Goal: Task Accomplishment & Management: Manage account settings

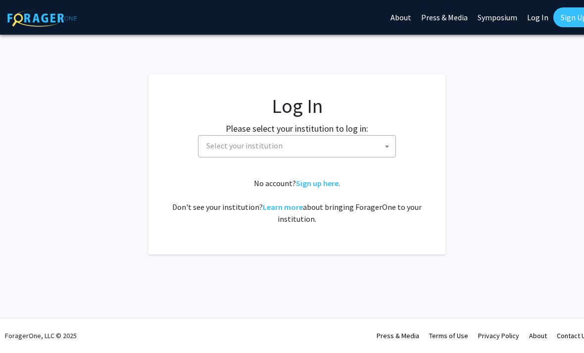
select select
click at [231, 153] on span "Select your institution" at bounding box center [299, 146] width 193 height 20
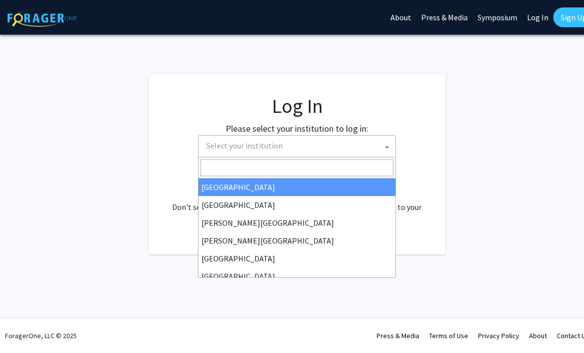
click at [235, 170] on input "Search" at bounding box center [297, 167] width 193 height 17
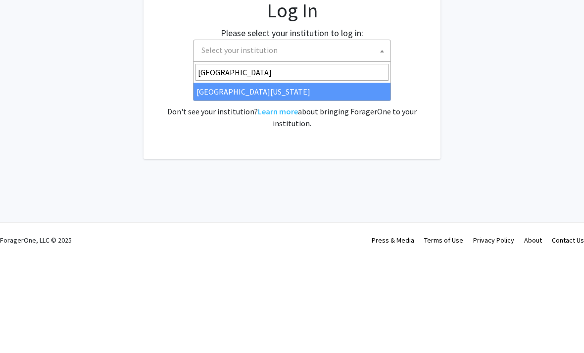
type input "university of kentu"
select select "13"
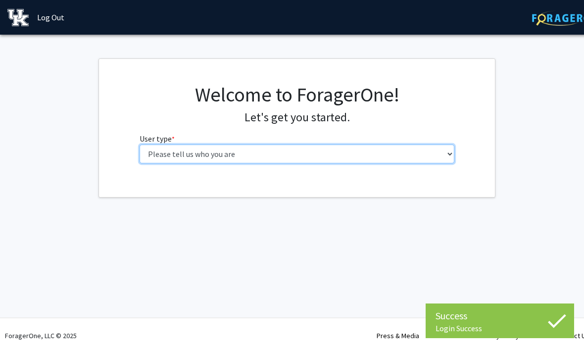
click at [410, 149] on select "Please tell us who you are Undergraduate Student Master's Student Doctoral Cand…" at bounding box center [297, 154] width 315 height 19
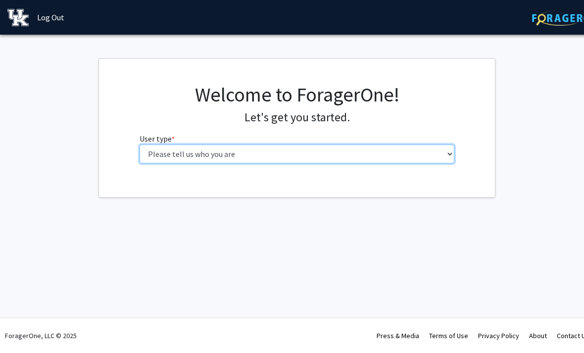
select select "1: undergrad"
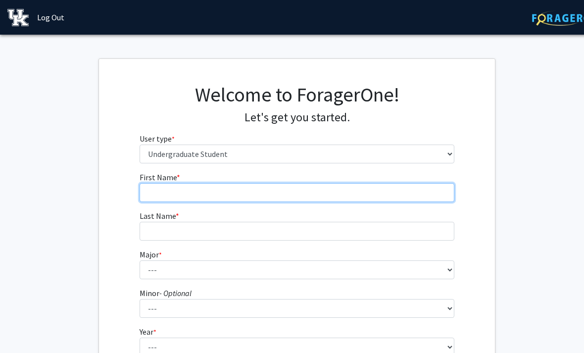
click at [410, 191] on input "First Name * required" at bounding box center [297, 192] width 315 height 19
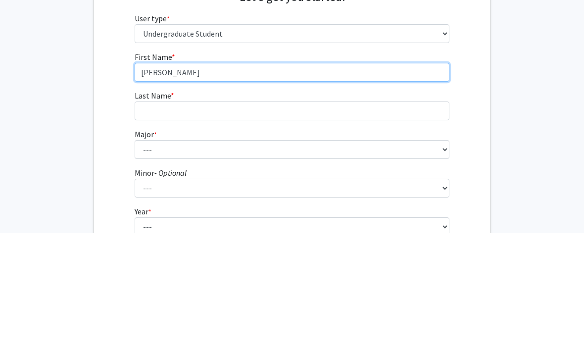
type input "[PERSON_NAME]"
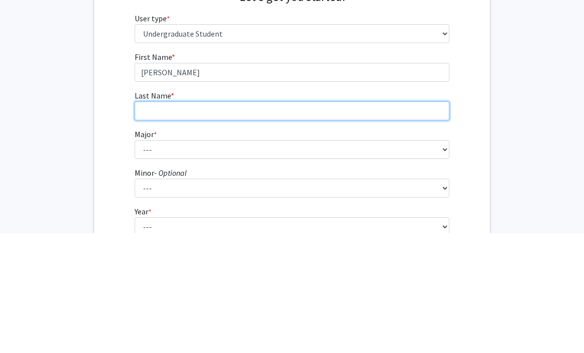
click at [390, 222] on input "Last Name * required" at bounding box center [292, 231] width 315 height 19
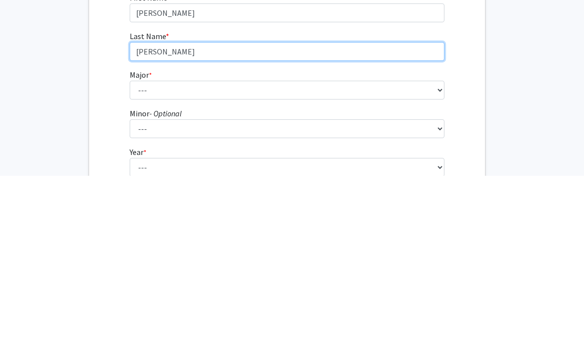
type input "[PERSON_NAME]"
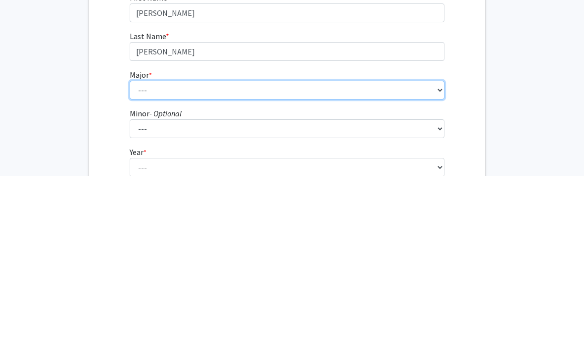
click at [140, 258] on select "--- Accounting Aerospace Engineering African American & Africana Studies Agricu…" at bounding box center [287, 267] width 315 height 19
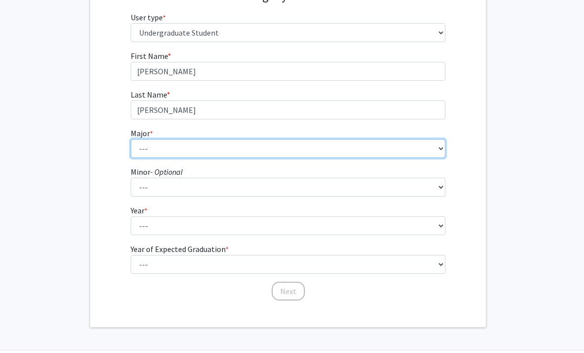
scroll to position [121, 8]
click at [295, 153] on select "--- Accounting Aerospace Engineering African American & Africana Studies Agricu…" at bounding box center [288, 148] width 315 height 19
select select "51: 888"
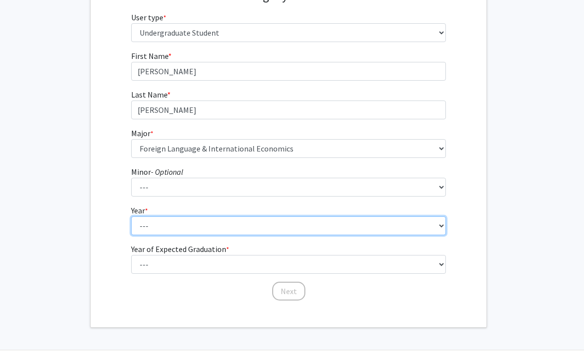
click at [321, 219] on select "--- First-year Sophomore Junior Senior Postbaccalaureate Certificate" at bounding box center [288, 225] width 315 height 19
click at [368, 230] on select "--- First-year Sophomore Junior Senior Postbaccalaureate Certificate" at bounding box center [288, 225] width 315 height 19
select select "2: sophomore"
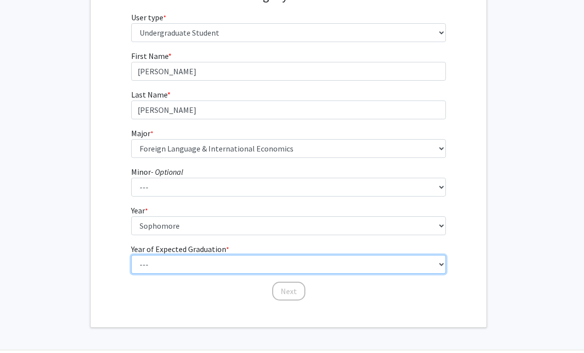
click at [303, 270] on select "--- 2025 2026 2027 2028 2029 2030 2031 2032 2033 2034" at bounding box center [288, 264] width 315 height 19
select select "4: 2028"
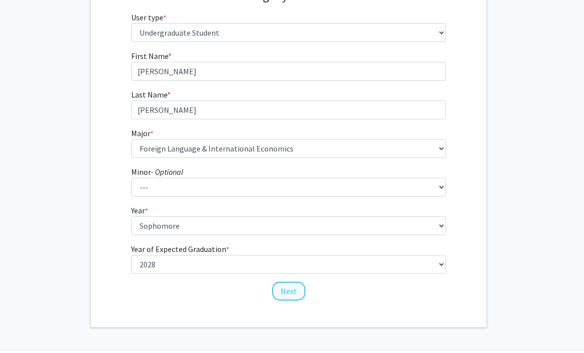
click at [295, 292] on button "Next" at bounding box center [288, 291] width 33 height 19
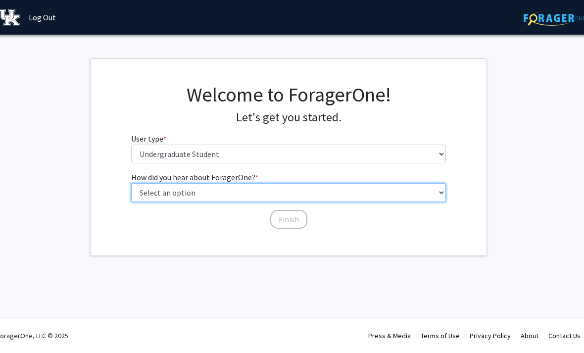
click at [399, 197] on select "Select an option Peer/student recommendation Faculty/staff recommendation Unive…" at bounding box center [288, 192] width 315 height 19
select select "3: university_website"
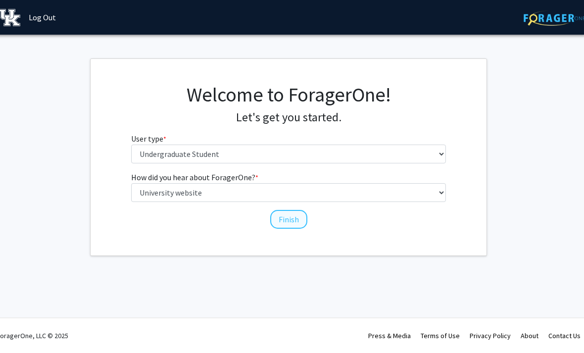
click at [299, 218] on button "Finish" at bounding box center [288, 219] width 37 height 19
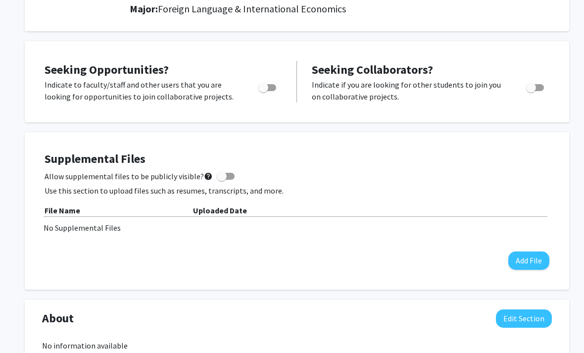
scroll to position [144, 0]
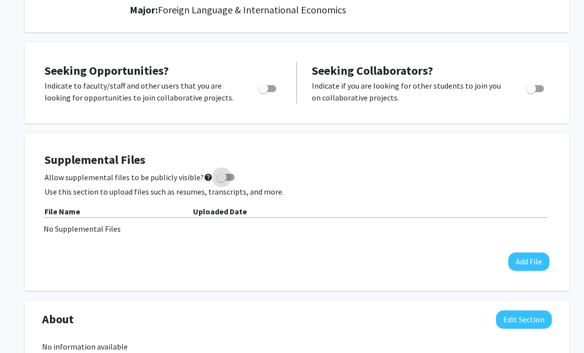
click at [226, 174] on span at bounding box center [226, 177] width 18 height 7
click at [222, 181] on input "Allow supplemental files to be publicly visible? help" at bounding box center [221, 181] width 0 height 0
checkbox input "true"
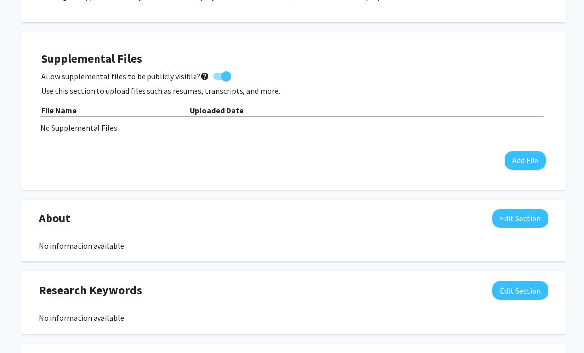
scroll to position [243, 0]
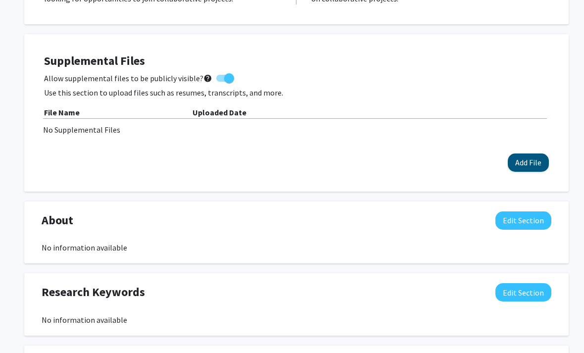
click at [522, 163] on button "Add File" at bounding box center [528, 163] width 41 height 18
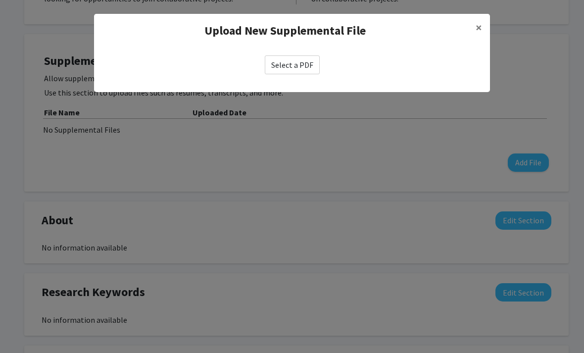
click at [302, 73] on label "Select a PDF" at bounding box center [292, 64] width 55 height 19
click at [0, 0] on input "Select a PDF" at bounding box center [0, 0] width 0 height 0
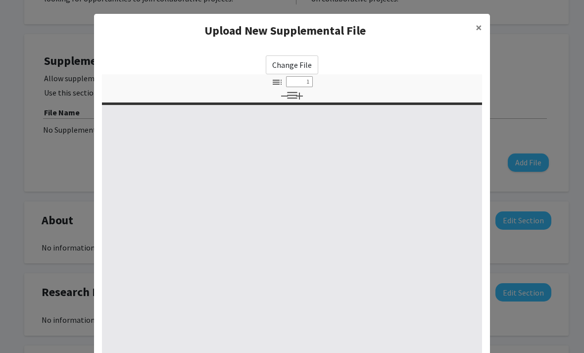
select select "custom"
type input "0"
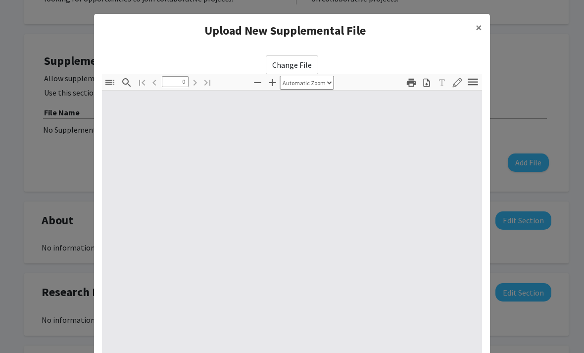
select select "custom"
type input "1"
select select "auto"
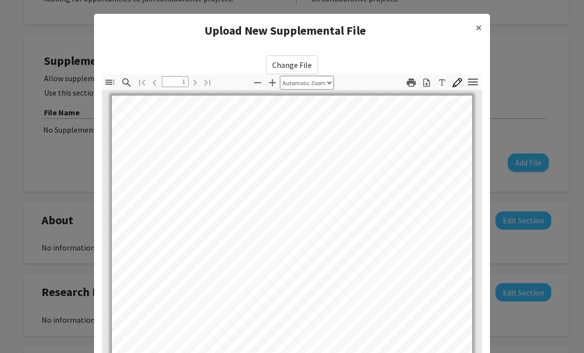
scroll to position [0, 0]
click at [309, 71] on label "Change File" at bounding box center [292, 64] width 52 height 19
click at [0, 0] on input "Change File" at bounding box center [0, 0] width 0 height 0
click at [287, 67] on label "Change File" at bounding box center [292, 64] width 52 height 19
click at [0, 0] on input "Change File" at bounding box center [0, 0] width 0 height 0
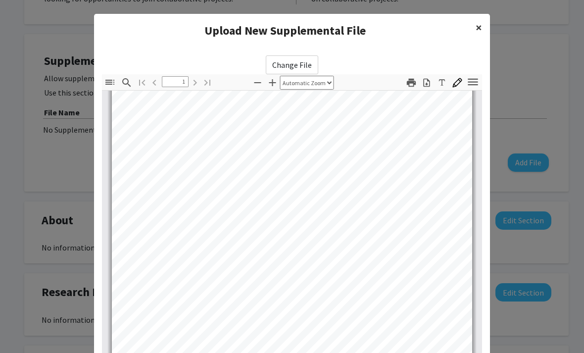
click at [484, 31] on button "×" at bounding box center [479, 28] width 22 height 28
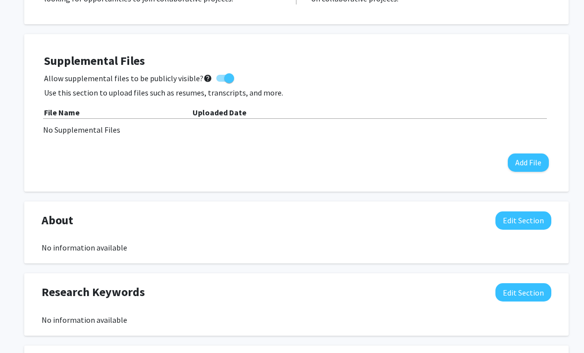
click at [482, 27] on div "[PERSON_NAME] Phone : [PHONE_NUMBER] Email : [EMAIL_ADDRESS][DOMAIN_NAME] Addre…" at bounding box center [292, 25] width 380 height 475
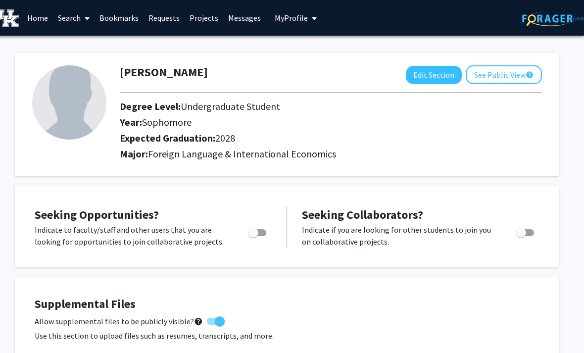
scroll to position [0, 0]
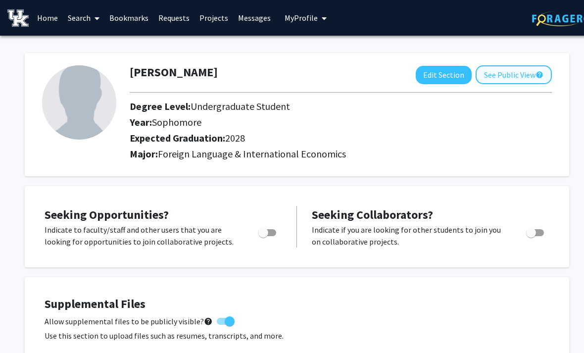
click at [510, 71] on button "See Public View help" at bounding box center [514, 74] width 76 height 19
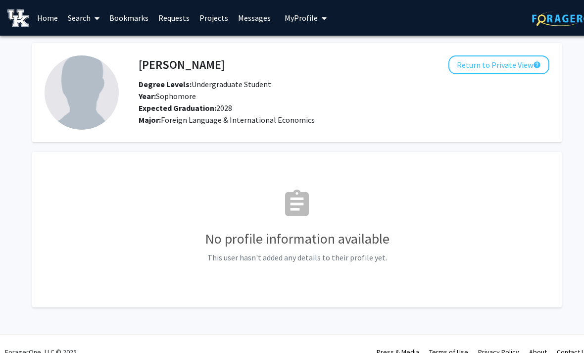
click at [219, 17] on link "Projects" at bounding box center [214, 17] width 39 height 35
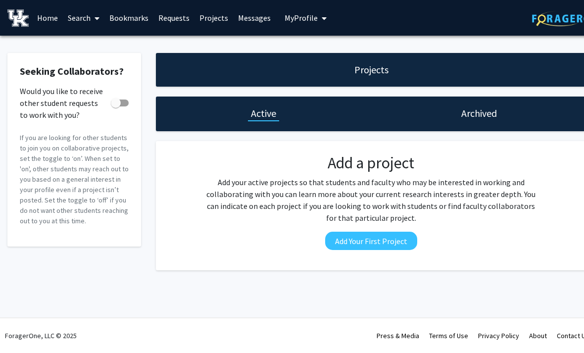
click at [369, 82] on div "Projects" at bounding box center [371, 70] width 431 height 34
click at [372, 70] on h1 "Projects" at bounding box center [372, 70] width 34 height 14
click at [91, 14] on link "Search" at bounding box center [84, 17] width 42 height 35
click at [92, 46] on span "Faculty/Staff" at bounding box center [99, 46] width 73 height 20
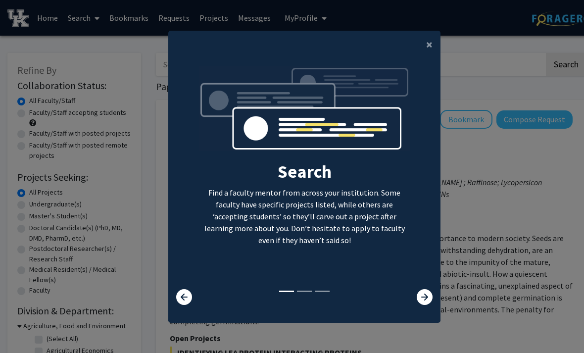
click at [446, 53] on modal-container "× Search Find a faculty mentor from across your institution. Some faculty have …" at bounding box center [292, 176] width 584 height 353
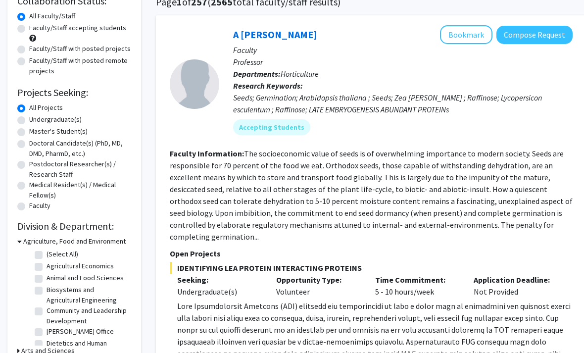
scroll to position [81, 0]
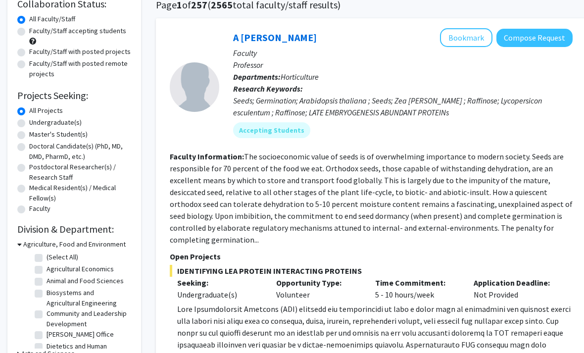
click at [29, 32] on label "Faculty/Staff accepting students" at bounding box center [77, 31] width 97 height 10
click at [29, 32] on input "Faculty/Staff accepting students" at bounding box center [32, 29] width 6 height 6
radio input "true"
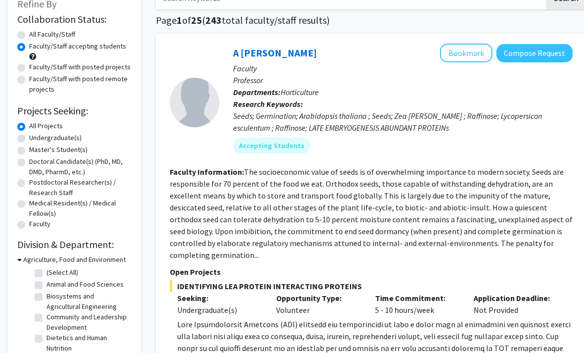
scroll to position [79, 0]
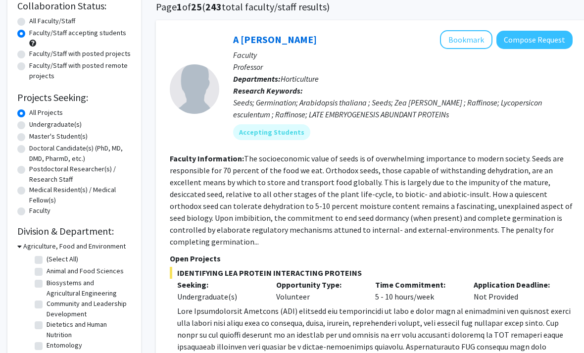
click at [29, 126] on label "Undergraduate(s)" at bounding box center [55, 125] width 52 height 10
click at [29, 126] on input "Undergraduate(s)" at bounding box center [32, 123] width 6 height 6
radio input "true"
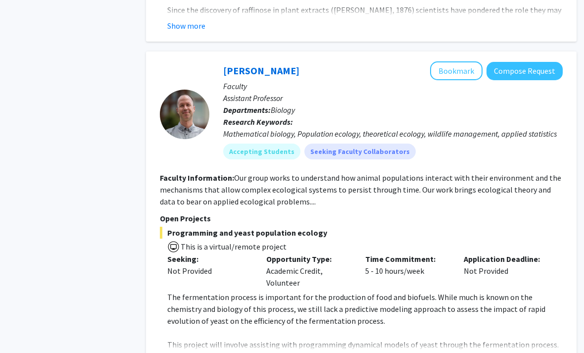
scroll to position [5238, 10]
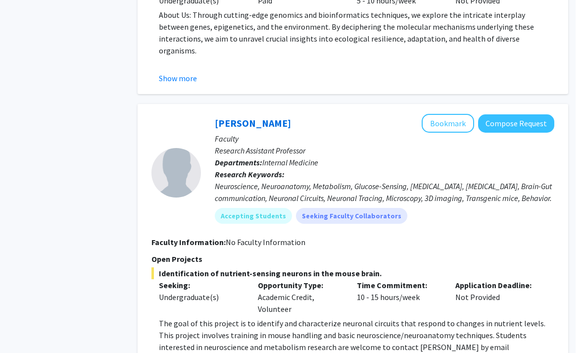
scroll to position [2416, 10]
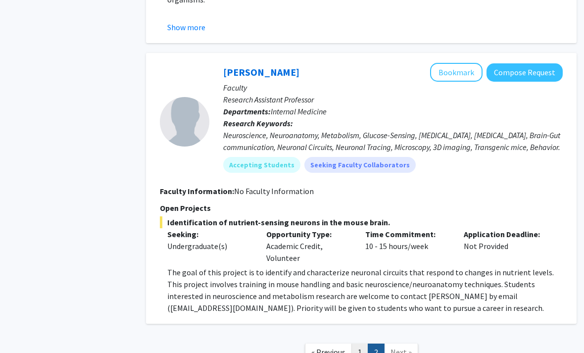
click at [358, 344] on link "1" at bounding box center [360, 352] width 17 height 17
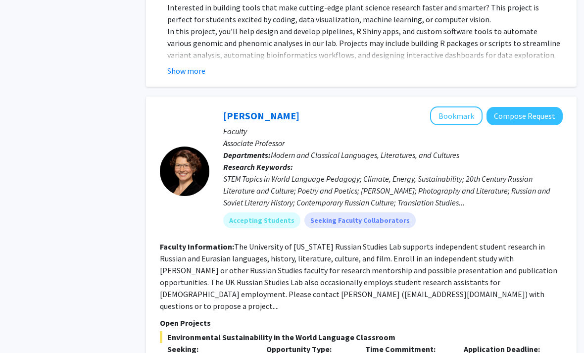
scroll to position [2706, 10]
click at [459, 107] on button "Bookmark" at bounding box center [456, 116] width 52 height 19
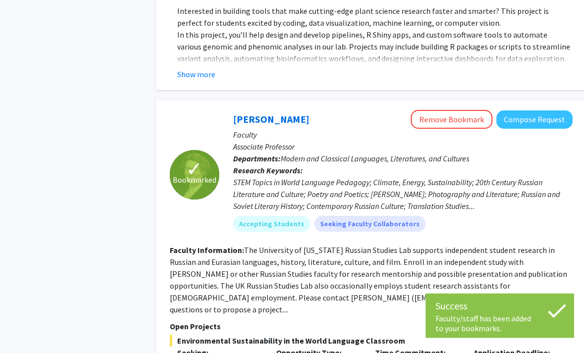
scroll to position [2703, 0]
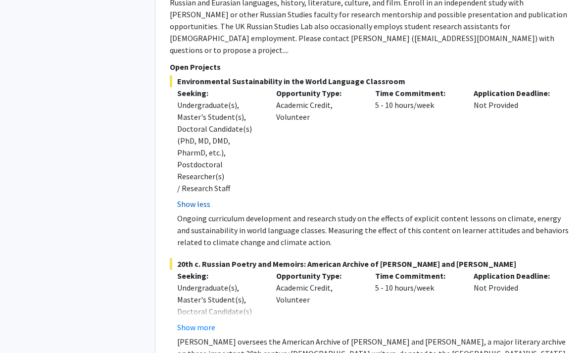
scroll to position [2962, 0]
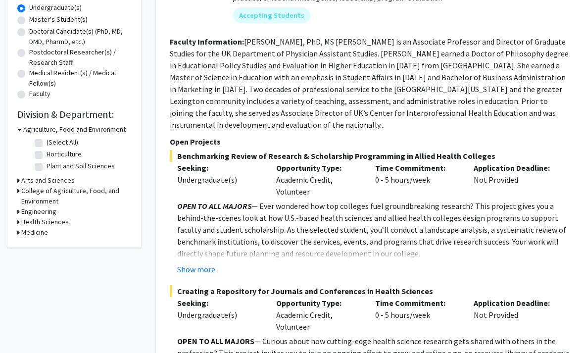
click at [25, 127] on h3 "Agriculture, Food and Environment" at bounding box center [74, 130] width 103 height 10
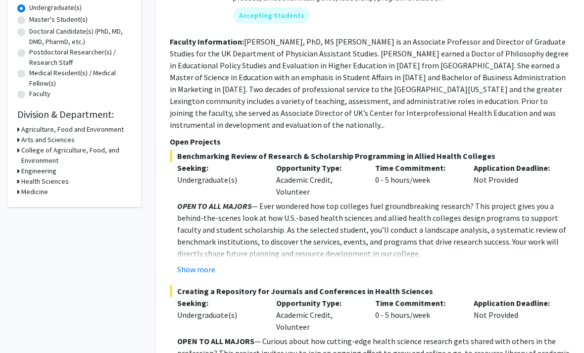
click at [25, 141] on h3 "Arts and Sciences" at bounding box center [47, 140] width 53 height 10
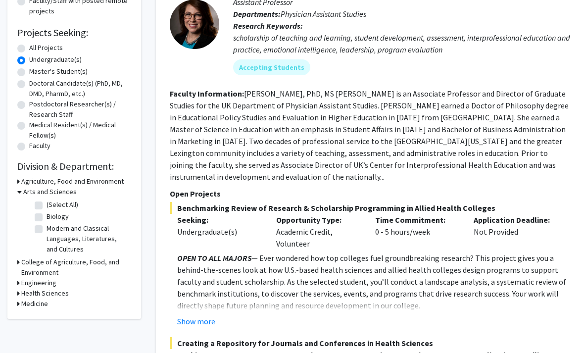
scroll to position [142, 0]
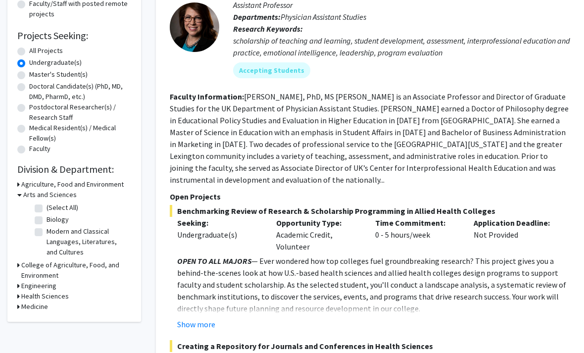
click at [20, 43] on form "Collaboration Status: Collaboration Status All Faculty/Staff Collaboration Stat…" at bounding box center [74, 46] width 114 height 217
click at [29, 54] on label "All Projects" at bounding box center [46, 51] width 34 height 10
click at [29, 52] on input "All Projects" at bounding box center [32, 49] width 6 height 6
radio input "true"
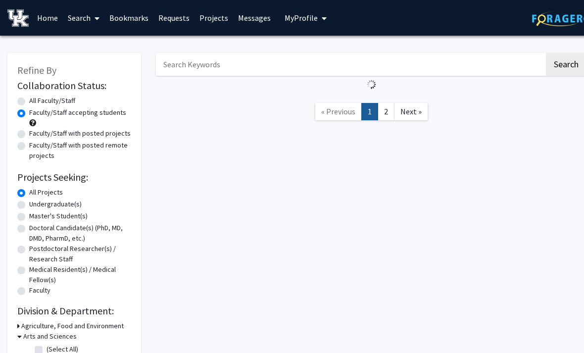
click at [23, 50] on div "Refine By Collaboration Status: Collaboration Status All Faculty/Staff Collabor…" at bounding box center [74, 253] width 149 height 420
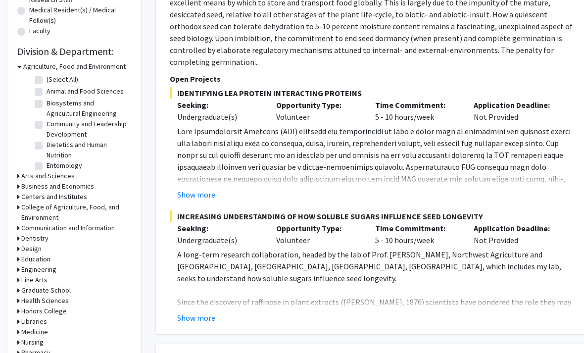
scroll to position [260, 0]
click at [28, 173] on h3 "Arts and Sciences" at bounding box center [47, 175] width 53 height 10
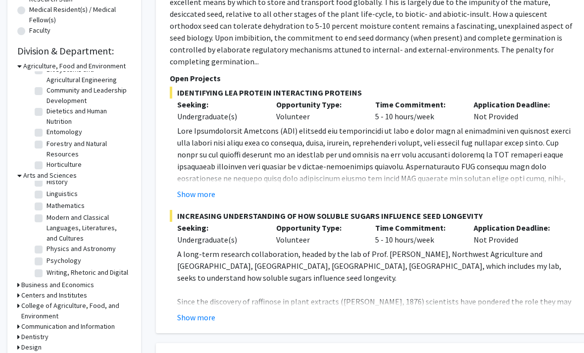
scroll to position [30, 0]
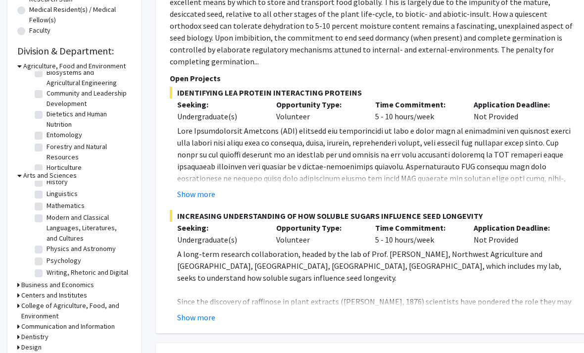
click at [47, 219] on label "Modern and Classical Languages, Literatures, and Cultures" at bounding box center [88, 227] width 82 height 31
click at [47, 219] on input "Modern and Classical Languages, Literatures, and Cultures" at bounding box center [50, 215] width 6 height 6
checkbox input "true"
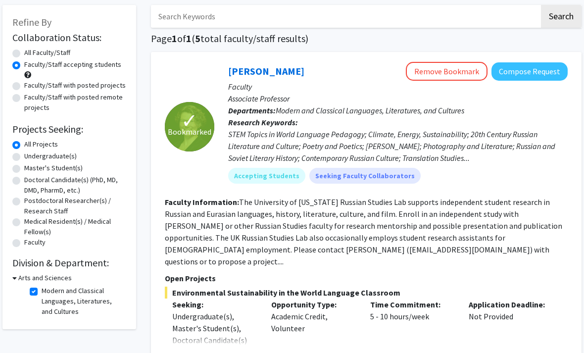
scroll to position [0, 4]
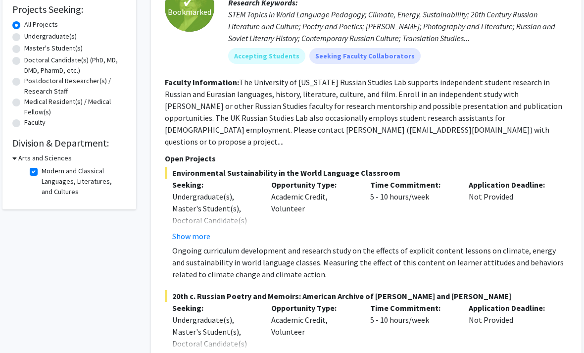
click at [43, 176] on label "Modern and Classical Languages, Literatures, and Cultures" at bounding box center [83, 181] width 82 height 31
click at [43, 173] on input "Modern and Classical Languages, Literatures, and Cultures" at bounding box center [45, 169] width 6 height 6
checkbox input "false"
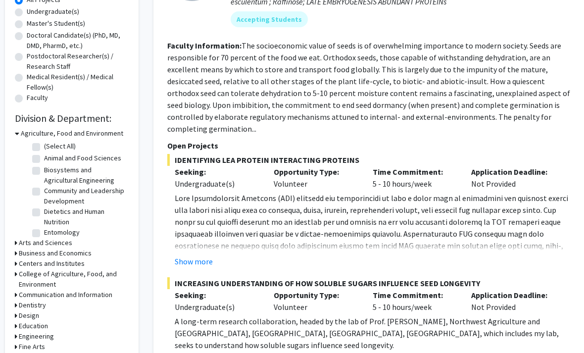
scroll to position [194, 1]
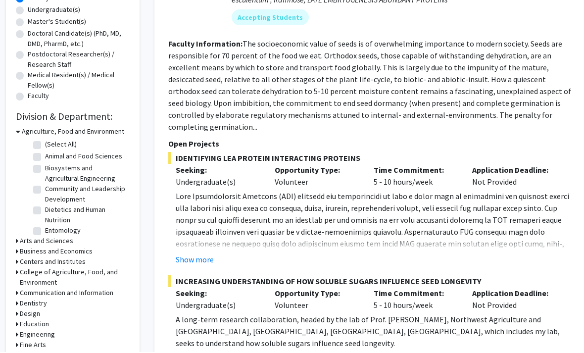
click at [30, 250] on h3 "Business and Economics" at bounding box center [56, 252] width 73 height 10
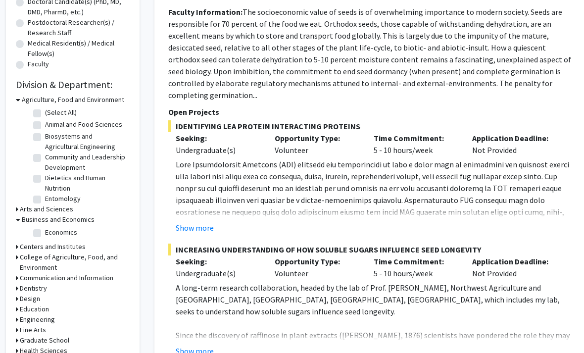
click at [46, 234] on label "Economics" at bounding box center [62, 232] width 32 height 10
click at [46, 234] on input "Economics" at bounding box center [49, 230] width 6 height 6
checkbox input "true"
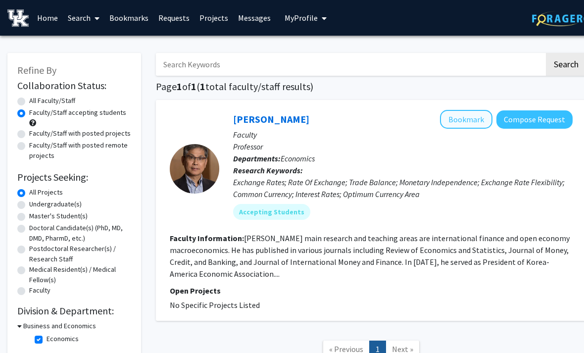
click at [463, 126] on button "Bookmark" at bounding box center [466, 119] width 52 height 19
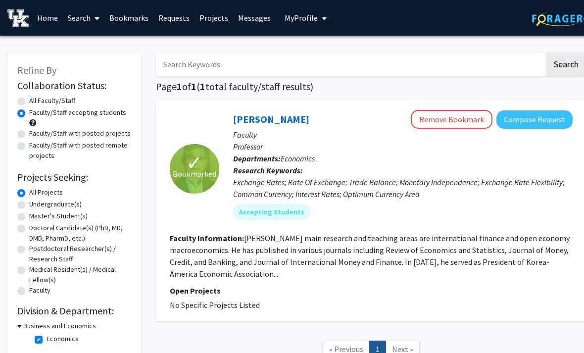
click at [46, 10] on link "Home" at bounding box center [47, 17] width 31 height 35
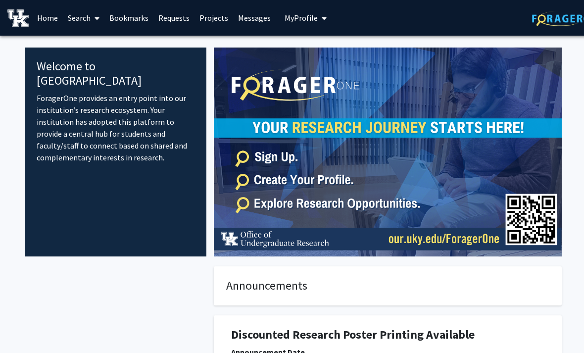
click at [177, 16] on link "Requests" at bounding box center [174, 17] width 41 height 35
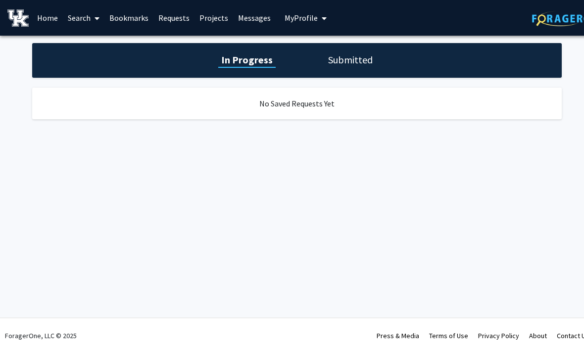
click at [210, 18] on link "Projects" at bounding box center [214, 17] width 39 height 35
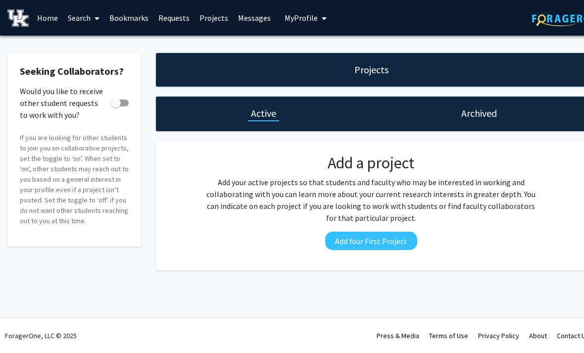
click at [284, 11] on button "My Profile" at bounding box center [306, 18] width 48 height 36
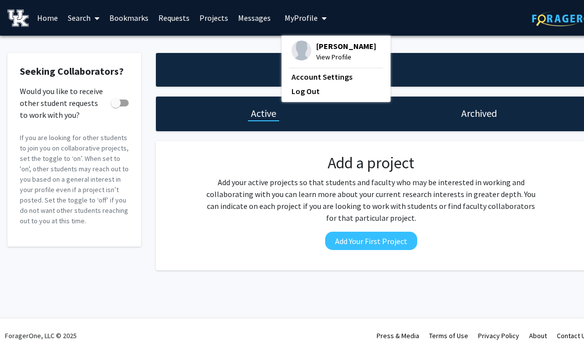
click at [318, 60] on span "View Profile" at bounding box center [346, 56] width 60 height 11
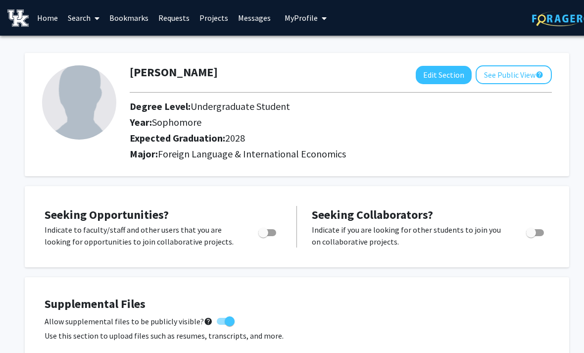
click at [75, 95] on img at bounding box center [79, 102] width 74 height 74
click at [429, 66] on button "Edit Section" at bounding box center [444, 75] width 56 height 18
select select "sophomore"
select select "2028"
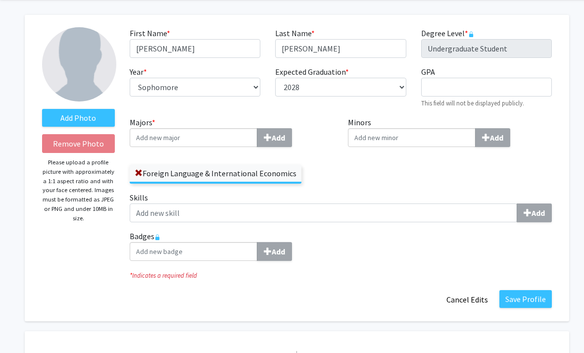
scroll to position [40, 0]
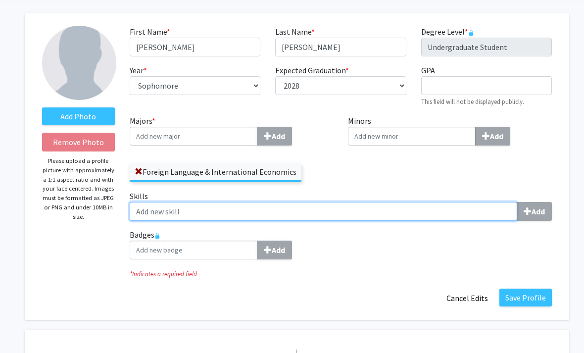
click at [151, 207] on input "Skills Add" at bounding box center [324, 211] width 388 height 19
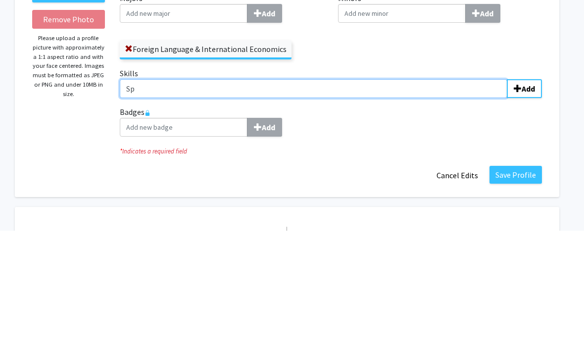
type input "S"
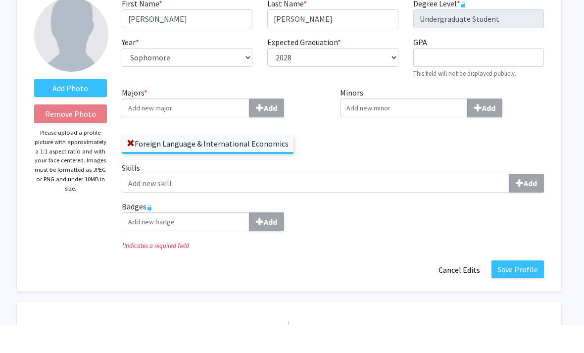
scroll to position [68, 8]
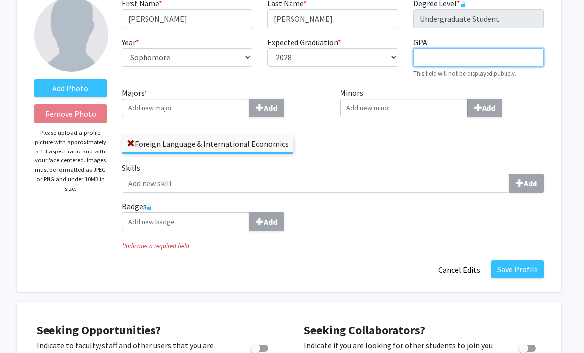
click at [514, 59] on input "GPA required" at bounding box center [478, 57] width 131 height 19
type input "4.0"
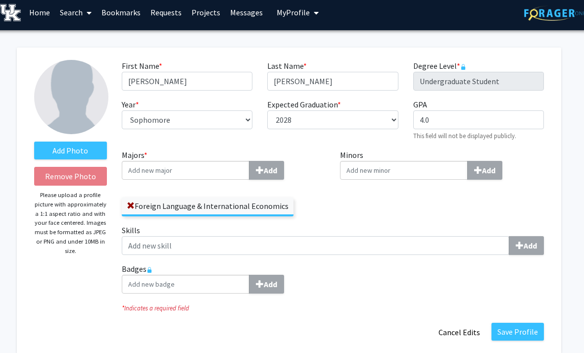
scroll to position [5, 8]
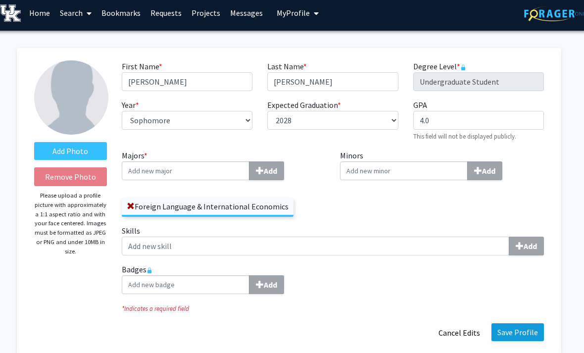
click at [516, 328] on button "Save Profile" at bounding box center [518, 332] width 52 height 18
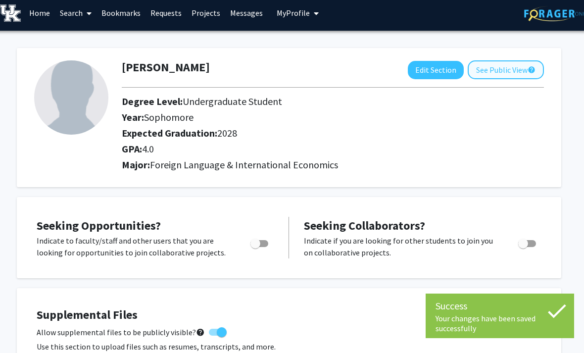
click at [526, 75] on button "See Public View help" at bounding box center [506, 69] width 76 height 19
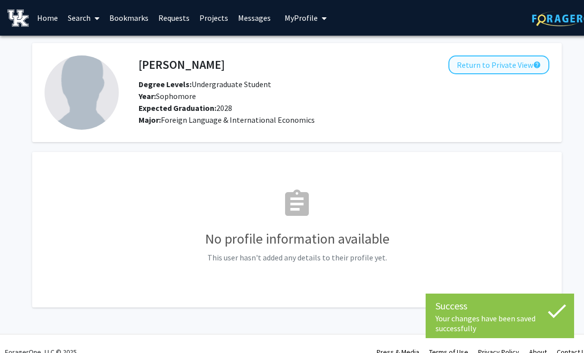
click at [515, 57] on button "Return to Private View help" at bounding box center [499, 64] width 101 height 19
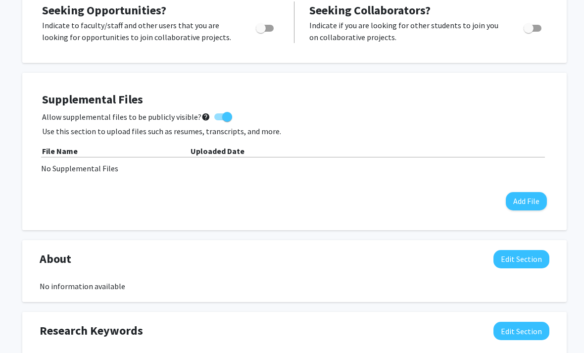
scroll to position [214, 2]
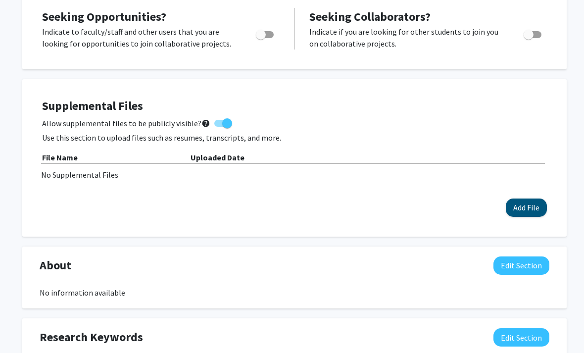
click at [533, 203] on button "Add File" at bounding box center [526, 208] width 41 height 18
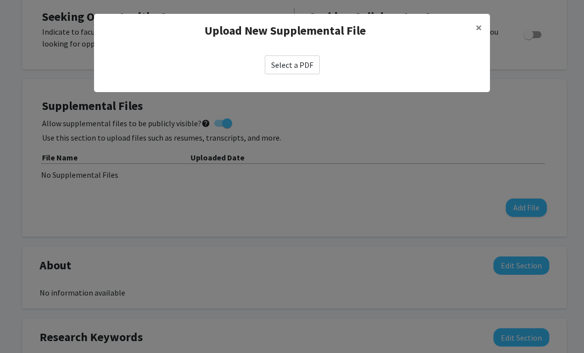
click at [299, 65] on label "Select a PDF" at bounding box center [292, 64] width 55 height 19
click at [0, 0] on input "Select a PDF" at bounding box center [0, 0] width 0 height 0
select select "custom"
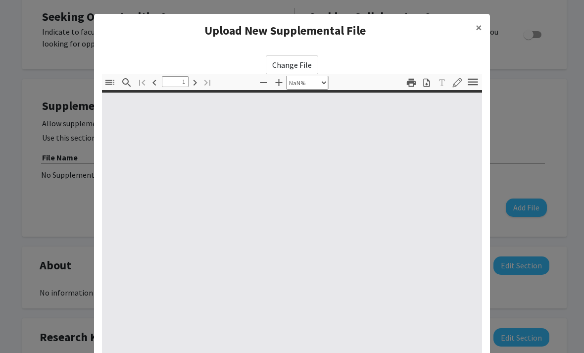
type input "0"
select select "custom"
type input "1"
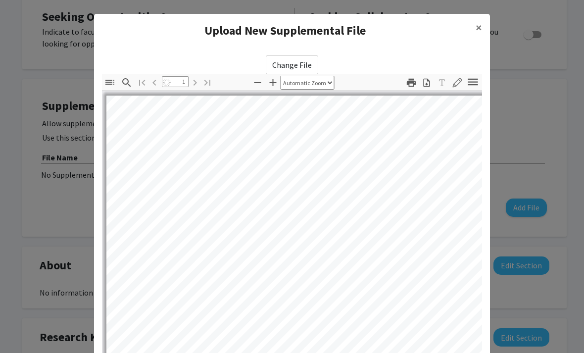
select select "auto"
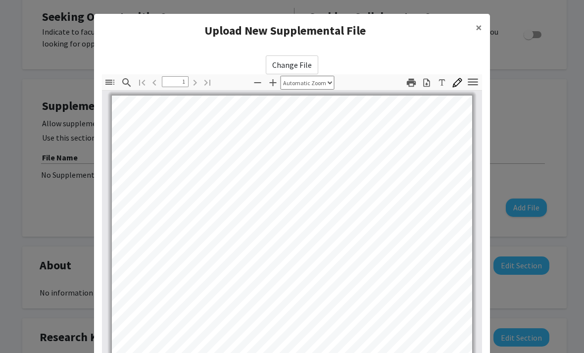
scroll to position [0, 0]
click at [482, 27] on span "×" at bounding box center [479, 27] width 6 height 15
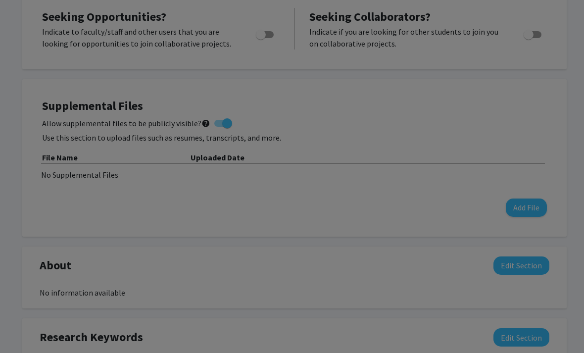
click at [479, 34] on div "UNOFFICIAL Name: [PERSON_NAME] Student SSN: *****7320 Student Number: 12744658 …" at bounding box center [292, 221] width 380 height 477
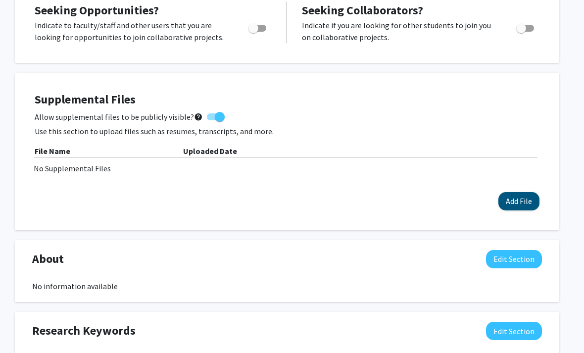
click at [527, 196] on button "Add File" at bounding box center [519, 202] width 41 height 18
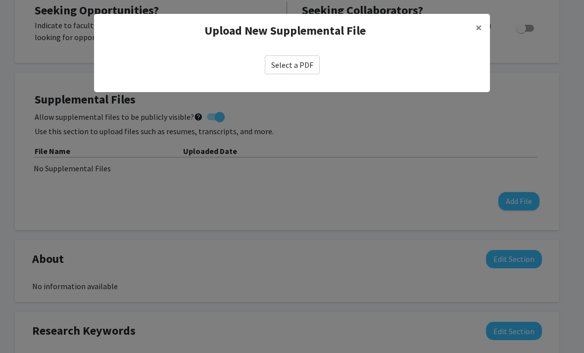
click at [314, 69] on label "Select a PDF" at bounding box center [292, 64] width 55 height 19
click at [0, 0] on input "Select a PDF" at bounding box center [0, 0] width 0 height 0
select select "custom"
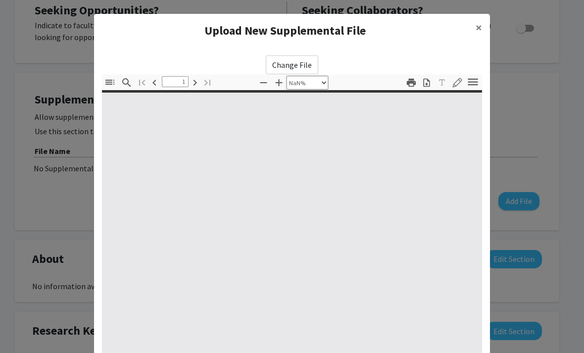
type input "0"
select select "custom"
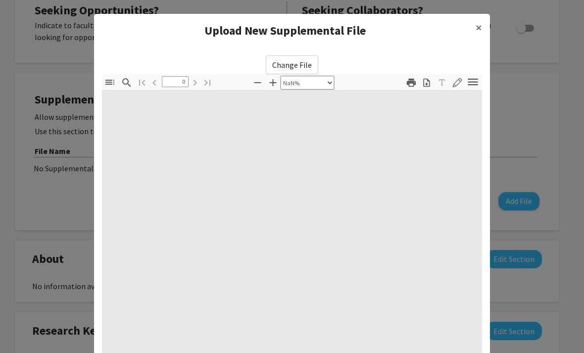
type input "1"
select select "auto"
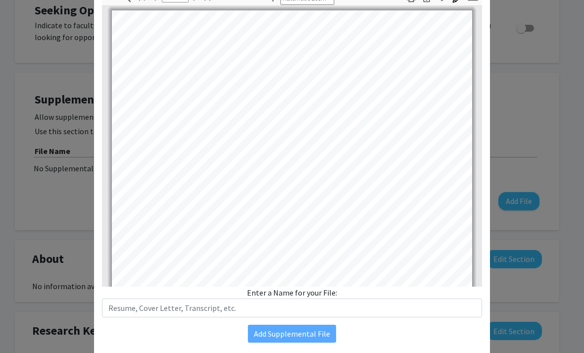
scroll to position [84, 0]
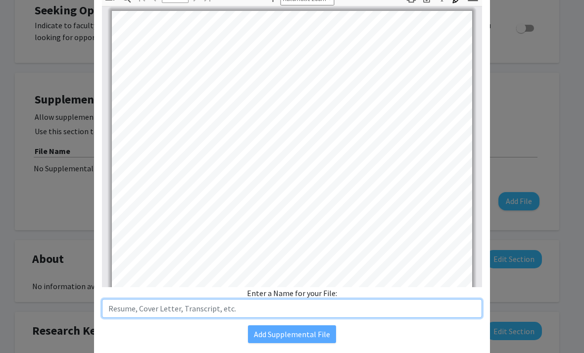
click at [128, 311] on input "text" at bounding box center [292, 308] width 380 height 19
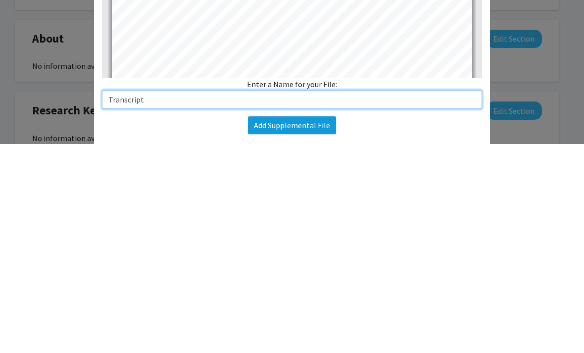
type input "Transcript"
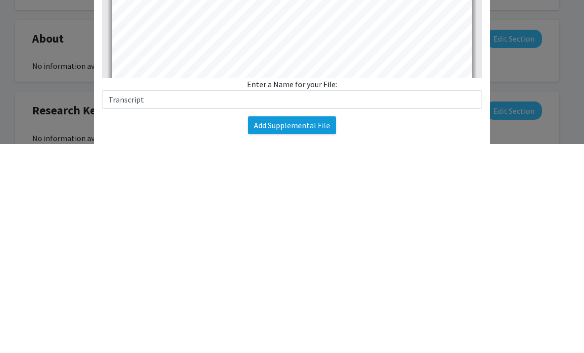
click at [326, 325] on button "Add Supplemental File" at bounding box center [292, 334] width 88 height 18
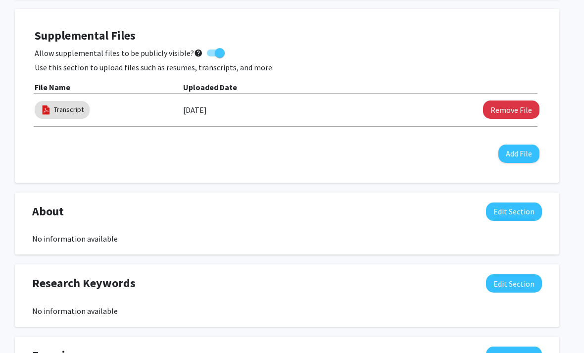
scroll to position [198, 10]
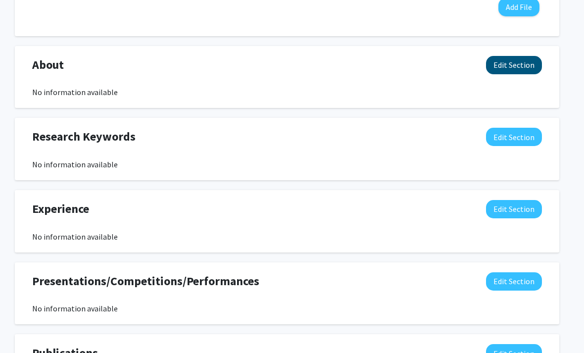
click at [495, 70] on button "Edit Section" at bounding box center [514, 65] width 56 height 18
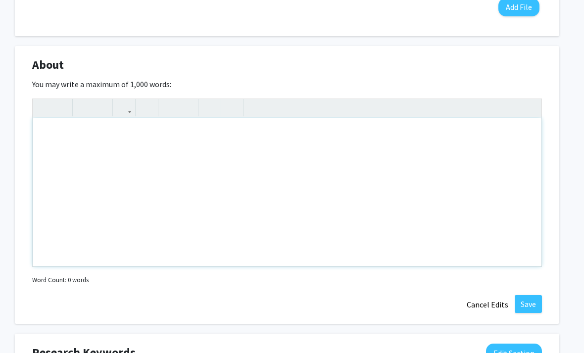
click at [344, 173] on div "Note to users with screen readers: Please deactivate our accessibility plugin f…" at bounding box center [287, 192] width 509 height 149
click at [54, 131] on div "I Am [PERSON_NAME]" at bounding box center [287, 192] width 509 height 149
click at [133, 134] on div "I am [PERSON_NAME]" at bounding box center [287, 192] width 509 height 149
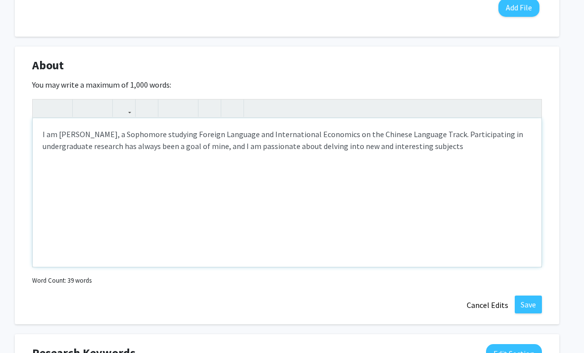
type textarea "I am [PERSON_NAME], a Sophomore studying Foreign Language and International Eco…"
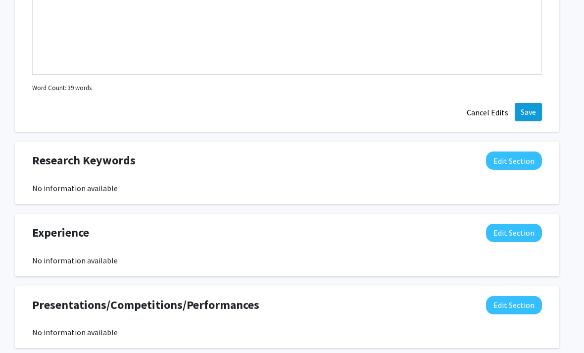
click at [537, 111] on button "Save" at bounding box center [528, 112] width 27 height 18
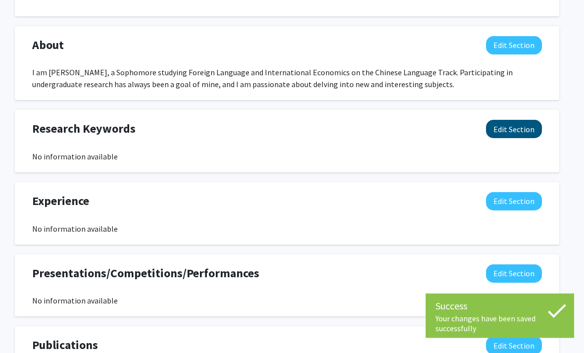
click at [526, 126] on button "Edit Section" at bounding box center [514, 129] width 56 height 18
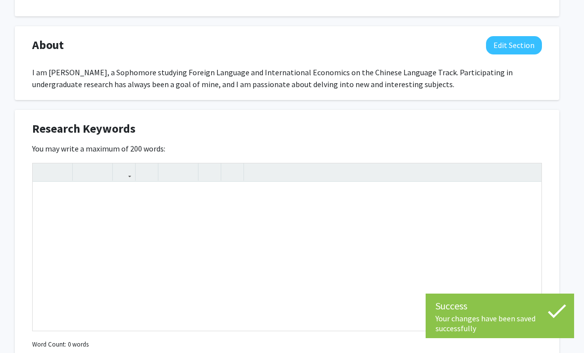
click at [554, 125] on div "Research Keywords Edit Section You may write a maximum of 200 words: Insert lin…" at bounding box center [287, 249] width 545 height 278
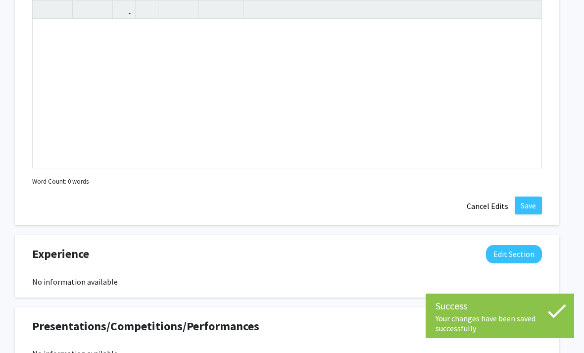
scroll to position [674, 10]
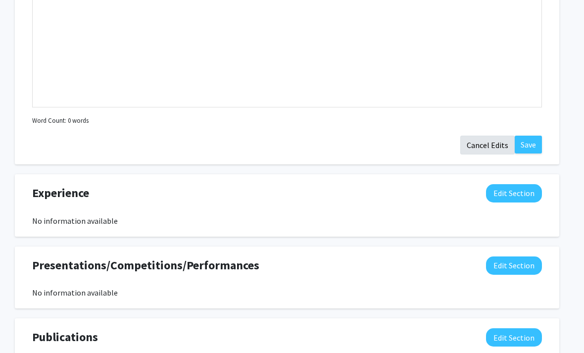
click at [496, 148] on button "Cancel Edits" at bounding box center [488, 145] width 54 height 19
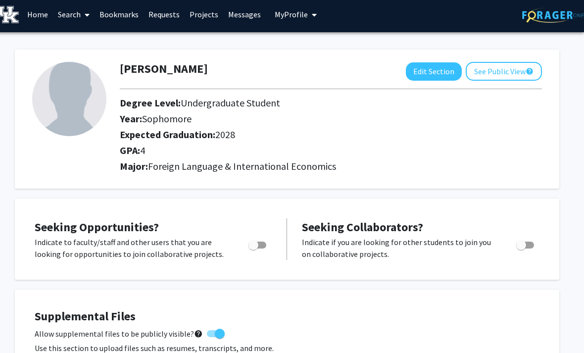
scroll to position [0, 10]
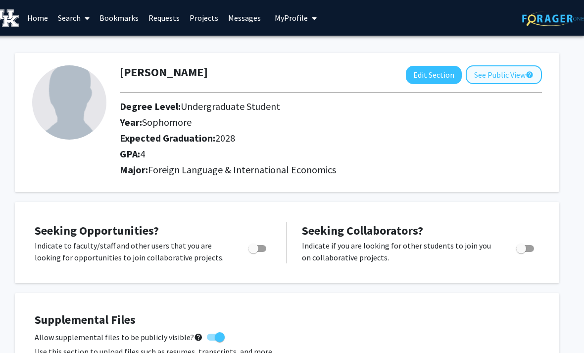
click at [529, 69] on mat-icon "help" at bounding box center [530, 75] width 8 height 12
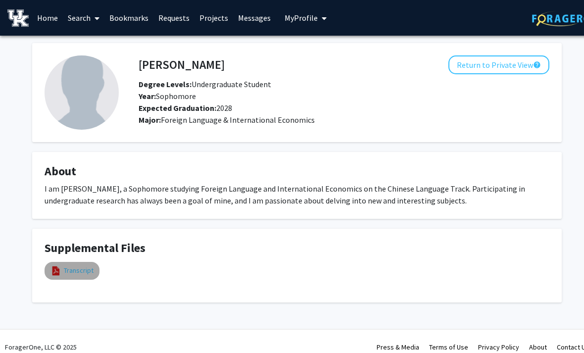
click at [72, 273] on link "Transcript" at bounding box center [79, 270] width 30 height 10
select select "custom"
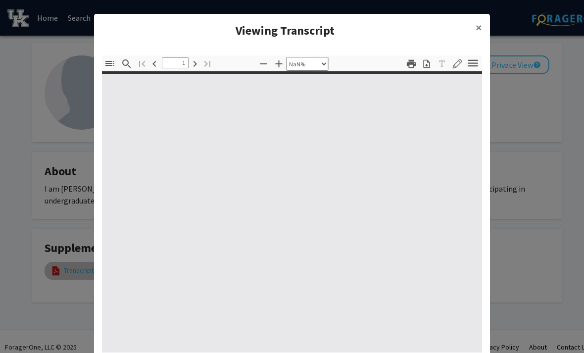
type input "0"
select select "custom"
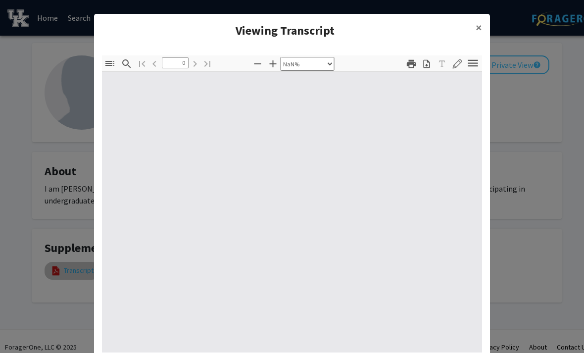
type input "1"
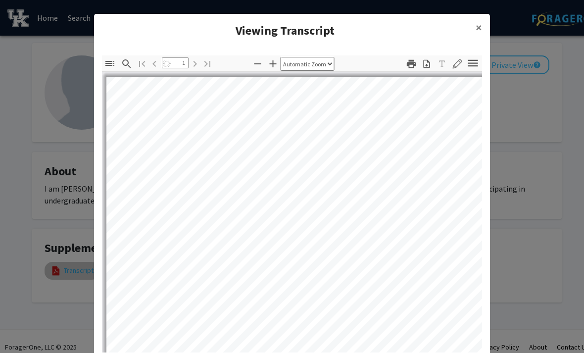
select select "auto"
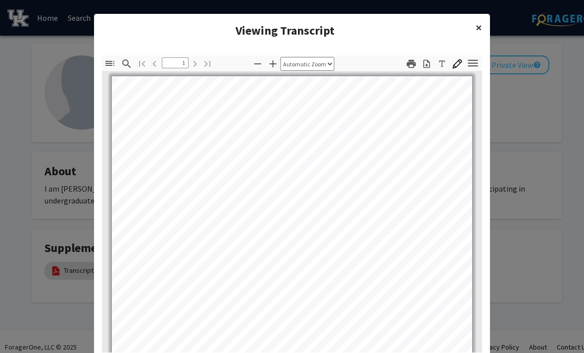
click at [470, 28] on button "×" at bounding box center [479, 28] width 22 height 28
click at [477, 72] on div "UNOFFICIAL Name: [PERSON_NAME] Student SSN: *****7320 Student Number: 12744658 …" at bounding box center [292, 310] width 380 height 477
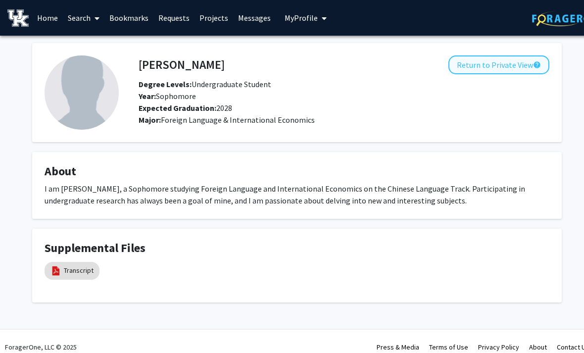
click at [523, 72] on button "Return to Private View help" at bounding box center [499, 64] width 101 height 19
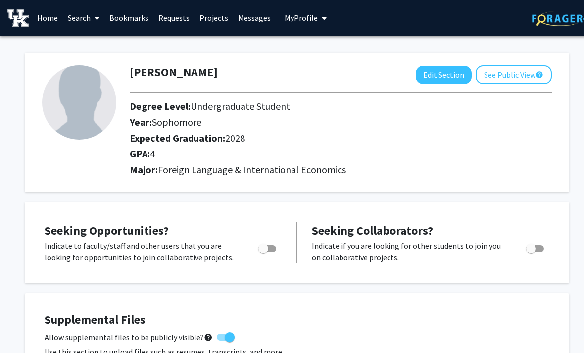
click at [76, 106] on img at bounding box center [79, 102] width 74 height 74
click at [453, 72] on button "Edit Section" at bounding box center [444, 75] width 56 height 18
select select "sophomore"
select select "2028"
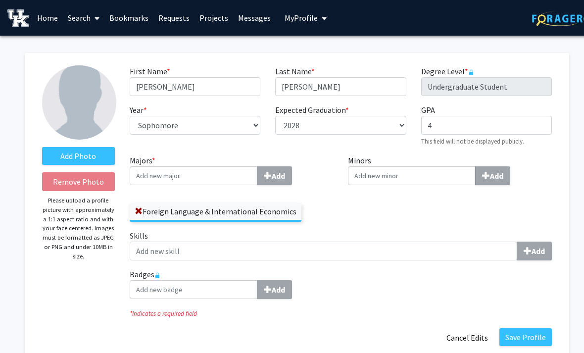
click at [72, 103] on img at bounding box center [79, 102] width 74 height 74
click at [61, 154] on label "Add Photo" at bounding box center [78, 156] width 73 height 18
click at [0, 0] on input "Add Photo" at bounding box center [0, 0] width 0 height 0
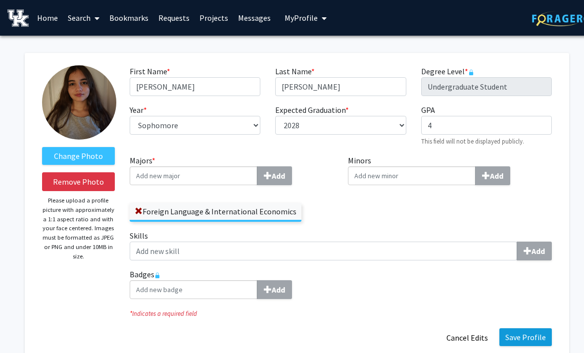
click at [534, 337] on button "Save Profile" at bounding box center [526, 337] width 52 height 18
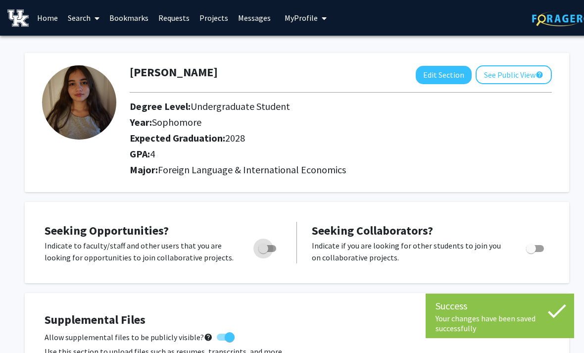
click at [267, 246] on span "Toggle" at bounding box center [263, 249] width 10 height 10
click at [263, 252] on input "Are you actively seeking opportunities?" at bounding box center [263, 252] width 0 height 0
checkbox input "true"
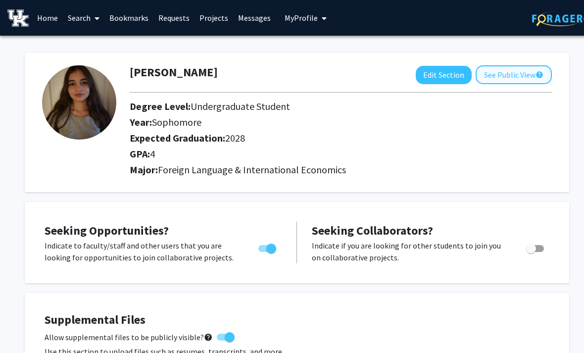
click at [544, 70] on button "See Public View help" at bounding box center [514, 74] width 76 height 19
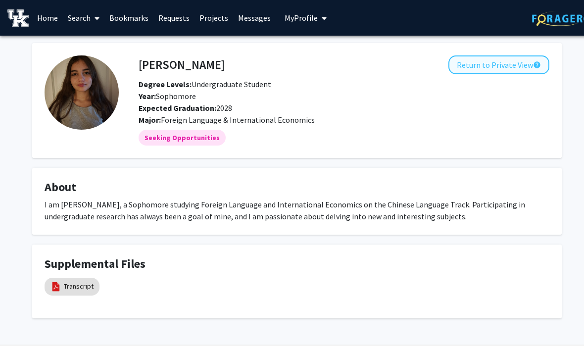
click at [536, 61] on mat-icon "help" at bounding box center [537, 65] width 8 height 12
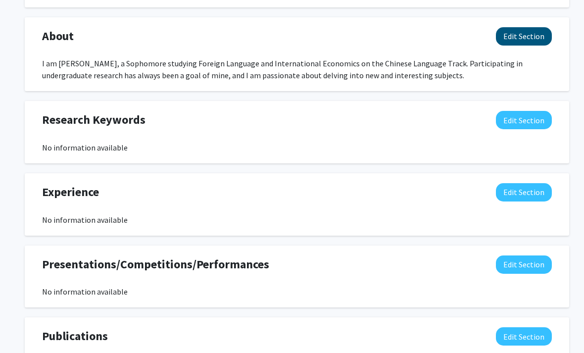
click at [544, 40] on button "Edit Section" at bounding box center [524, 37] width 56 height 18
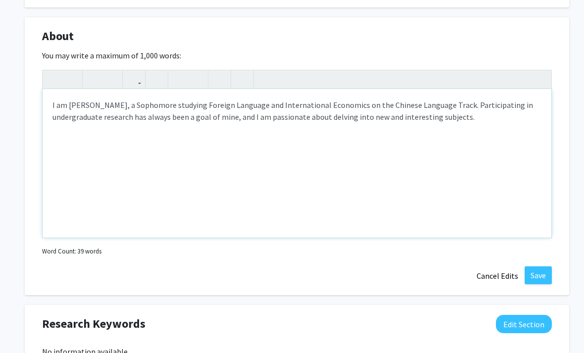
click at [489, 122] on div "I am [PERSON_NAME], a Sophomore studying Foreign Language and International Eco…" at bounding box center [297, 163] width 509 height 149
type textarea "I am [PERSON_NAME], a Sophomore studying Foreign Language and International Eco…"
click at [541, 275] on button "Save" at bounding box center [538, 276] width 27 height 18
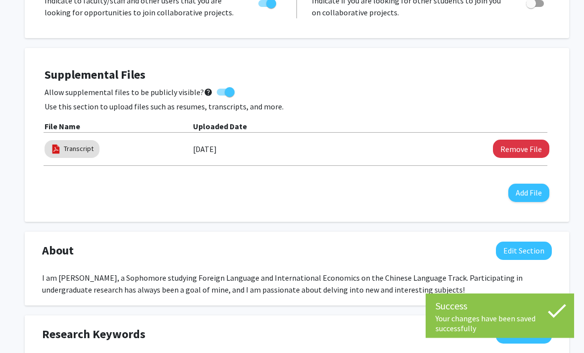
scroll to position [0, 0]
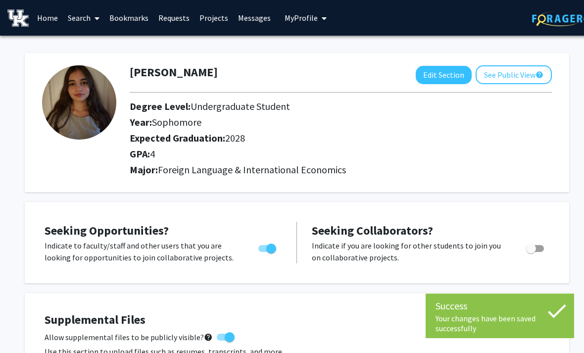
click at [48, 17] on link "Home" at bounding box center [47, 17] width 31 height 35
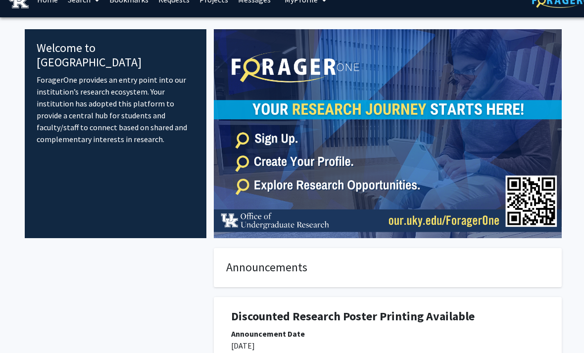
scroll to position [19, 0]
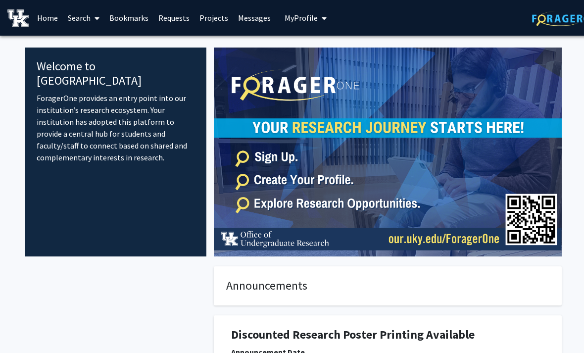
click at [207, 10] on link "Projects" at bounding box center [214, 17] width 39 height 35
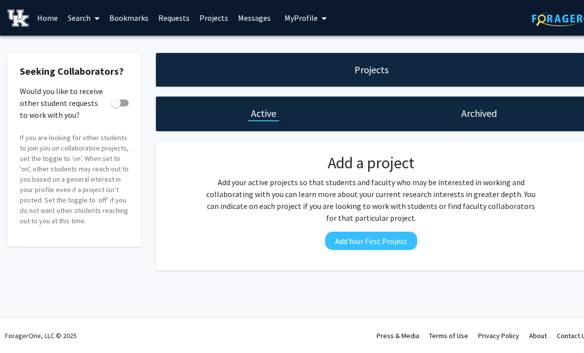
click at [96, 21] on icon at bounding box center [97, 18] width 5 height 8
click at [103, 42] on span "Faculty/Staff" at bounding box center [99, 46] width 73 height 20
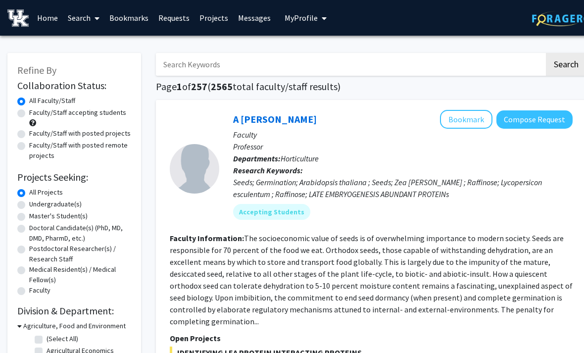
click at [355, 64] on input "Search Keywords" at bounding box center [350, 64] width 389 height 23
type input "[PERSON_NAME]"
click at [566, 63] on button "Search" at bounding box center [566, 64] width 41 height 23
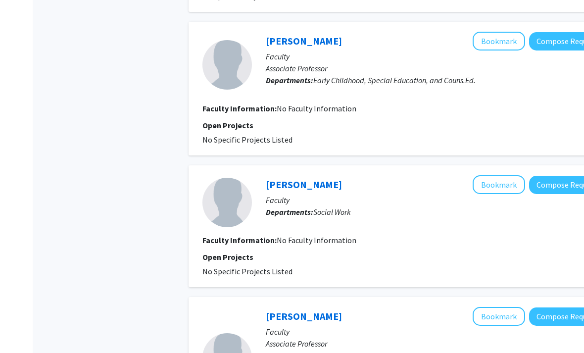
scroll to position [1409, 0]
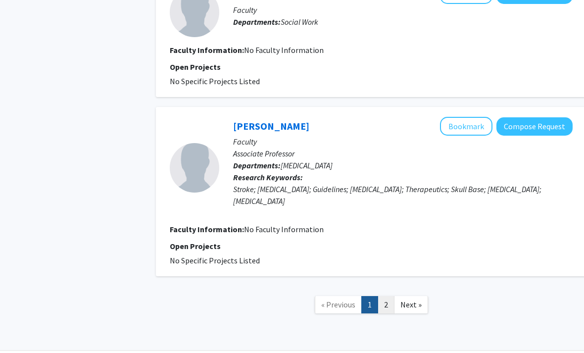
click at [388, 303] on link "2" at bounding box center [386, 304] width 17 height 17
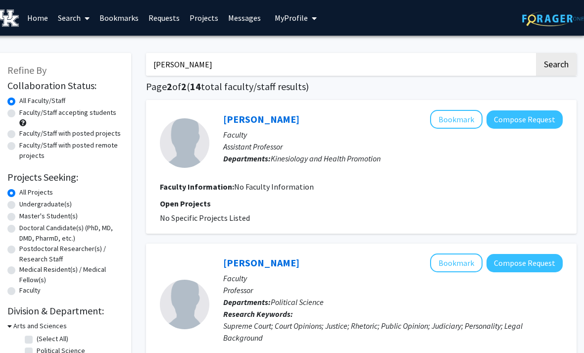
click at [74, 19] on link "Search" at bounding box center [74, 17] width 42 height 35
click at [86, 71] on span "Students" at bounding box center [83, 65] width 60 height 20
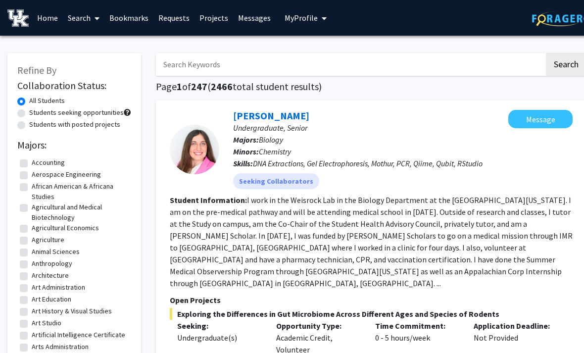
click at [193, 66] on input "Search Keywords" at bounding box center [350, 64] width 389 height 23
click at [566, 63] on button "Search" at bounding box center [566, 64] width 41 height 23
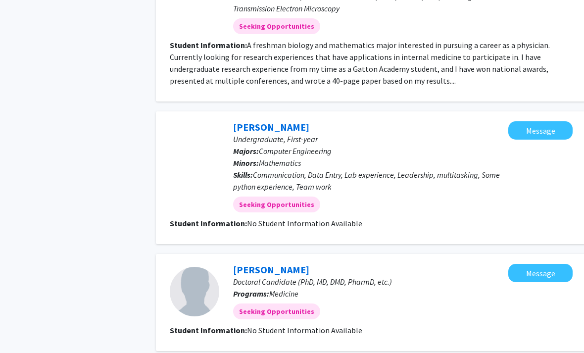
scroll to position [1351, 0]
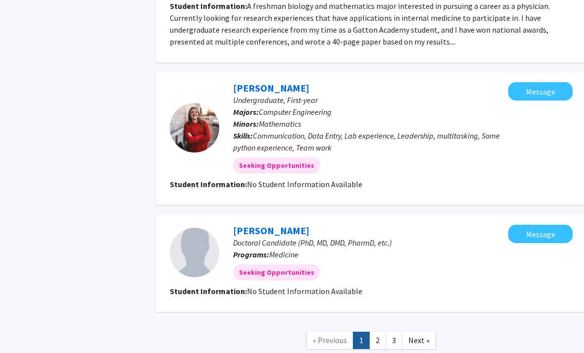
click at [373, 322] on nav "« Previous 1 2 3 Next »" at bounding box center [371, 342] width 431 height 40
click at [385, 332] on link "2" at bounding box center [377, 340] width 17 height 17
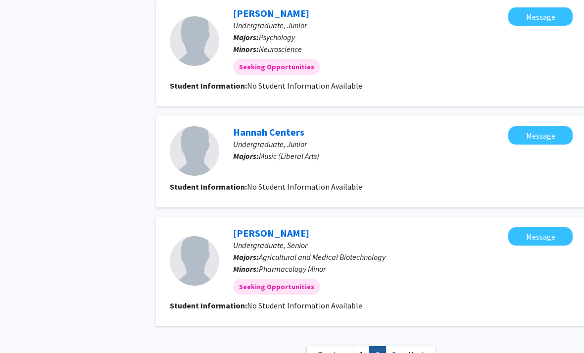
scroll to position [1068, 0]
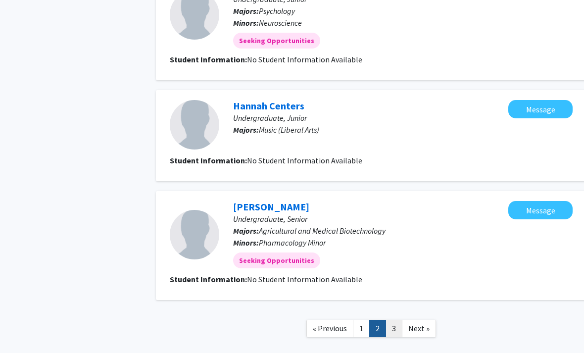
click at [396, 320] on link "3" at bounding box center [394, 328] width 17 height 17
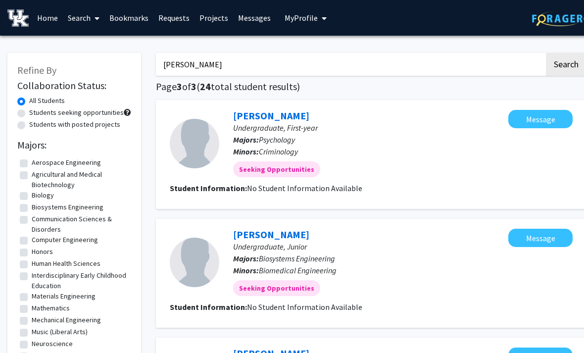
click at [447, 62] on input "[PERSON_NAME]" at bounding box center [350, 64] width 389 height 23
type input "H"
type input "B"
click at [566, 63] on button "Search" at bounding box center [566, 64] width 41 height 23
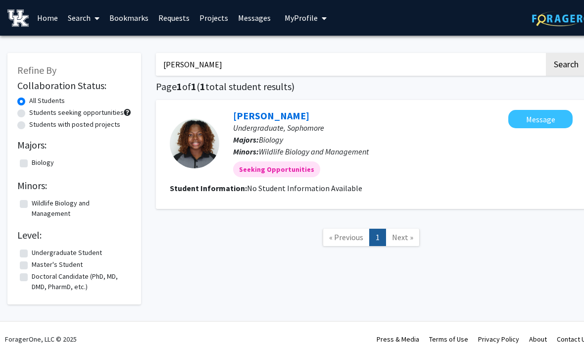
click at [187, 63] on input "[PERSON_NAME]" at bounding box center [350, 64] width 389 height 23
click at [181, 67] on input "[PERSON_NAME]" at bounding box center [350, 64] width 389 height 23
click at [187, 68] on input "[PERSON_NAME]" at bounding box center [350, 64] width 389 height 23
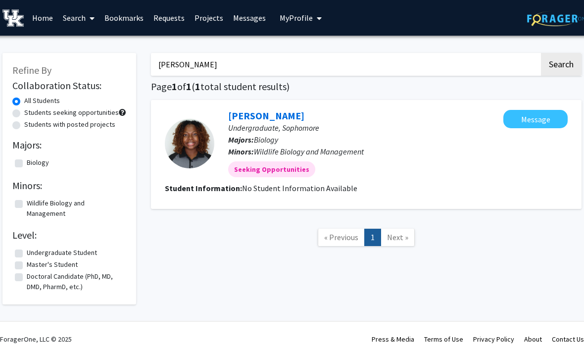
scroll to position [0, 10]
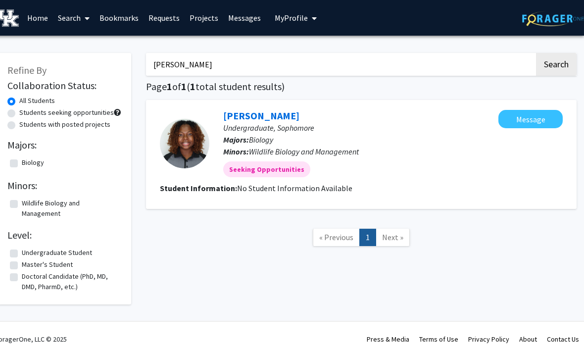
click at [502, 61] on input "[PERSON_NAME]" at bounding box center [340, 64] width 389 height 23
click at [498, 61] on input "[PERSON_NAME]" at bounding box center [340, 64] width 389 height 23
click at [556, 63] on button "Search" at bounding box center [556, 64] width 41 height 23
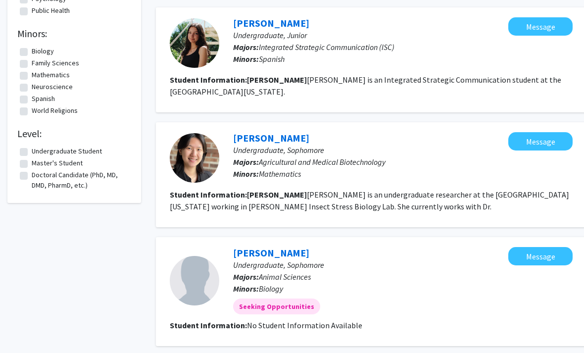
scroll to position [342, 0]
click at [519, 319] on section "Student Information: No Student Information Available" at bounding box center [371, 325] width 403 height 12
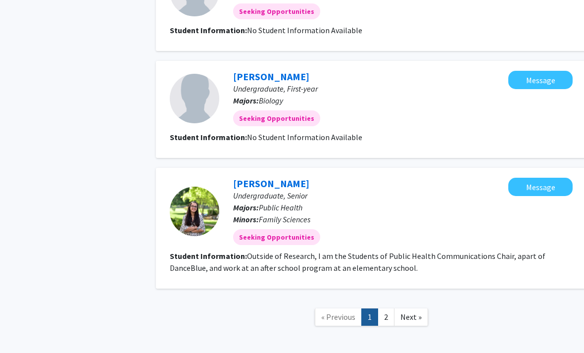
scroll to position [978, 0]
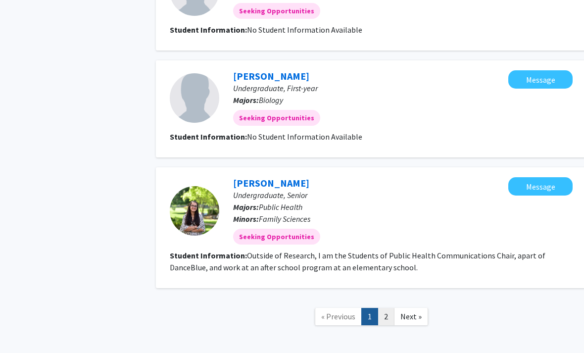
click at [387, 311] on link "2" at bounding box center [386, 316] width 17 height 17
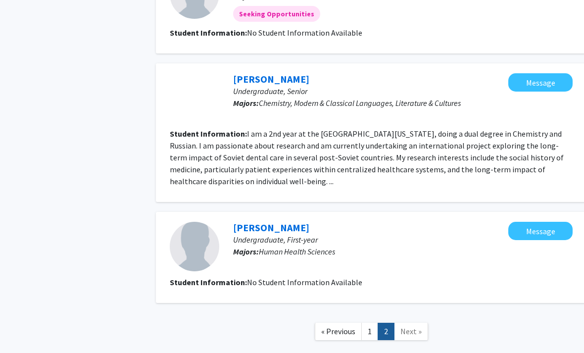
scroll to position [721, 0]
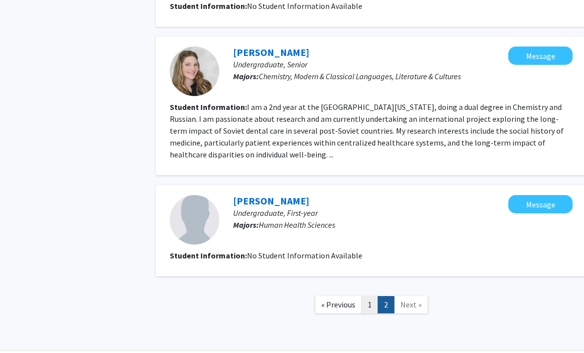
click at [372, 306] on link "1" at bounding box center [369, 304] width 17 height 17
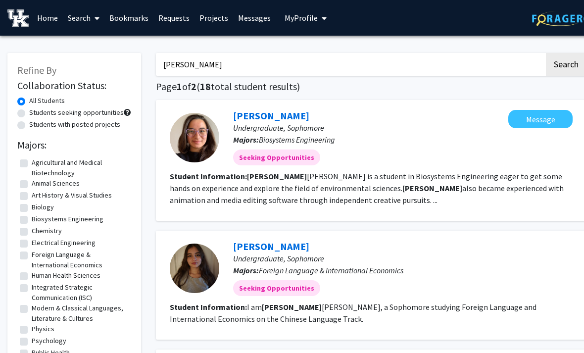
click at [277, 74] on input "[PERSON_NAME]" at bounding box center [350, 64] width 389 height 23
type input "S"
click at [566, 63] on button "Search" at bounding box center [566, 64] width 41 height 23
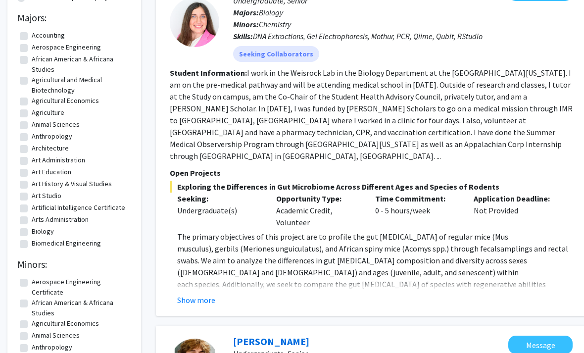
scroll to position [128, 0]
click at [205, 294] on button "Show more" at bounding box center [196, 300] width 38 height 12
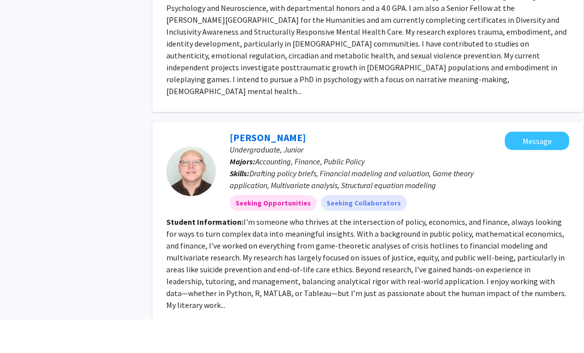
scroll to position [2381, 0]
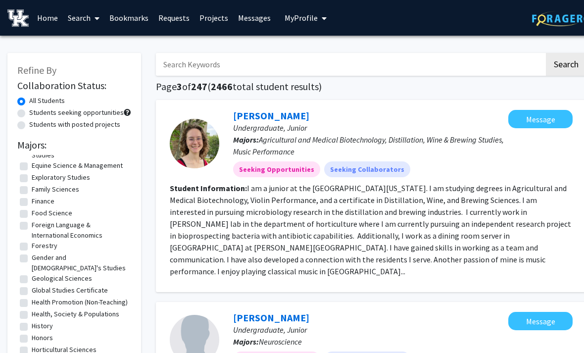
scroll to position [589, 0]
click at [32, 226] on label "Foreign Language & International Economics" at bounding box center [80, 229] width 97 height 21
click at [32, 226] on input "Foreign Language & International Economics" at bounding box center [35, 222] width 6 height 6
checkbox input "true"
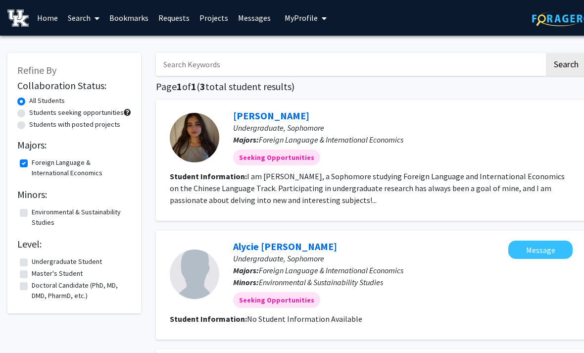
click at [247, 18] on link "Messages" at bounding box center [254, 17] width 43 height 35
